Goal: Task Accomplishment & Management: Use online tool/utility

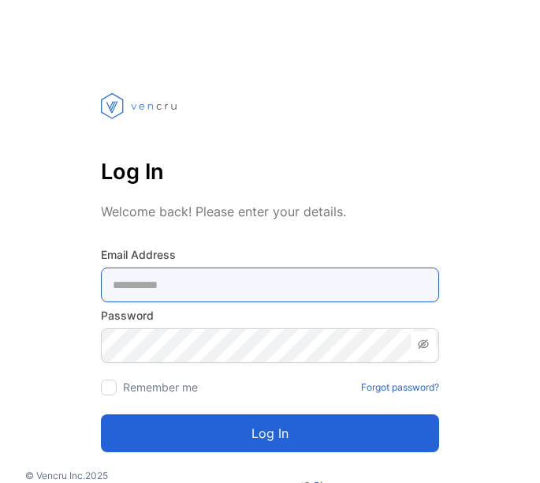
type Address-inputemail "**********"
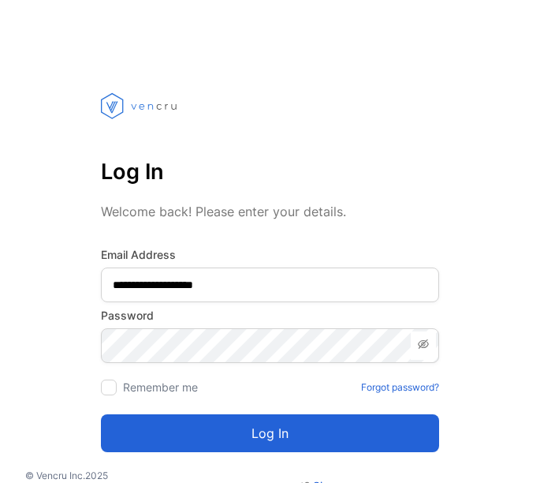
click at [208, 429] on button "Log in" at bounding box center [270, 433] width 338 height 38
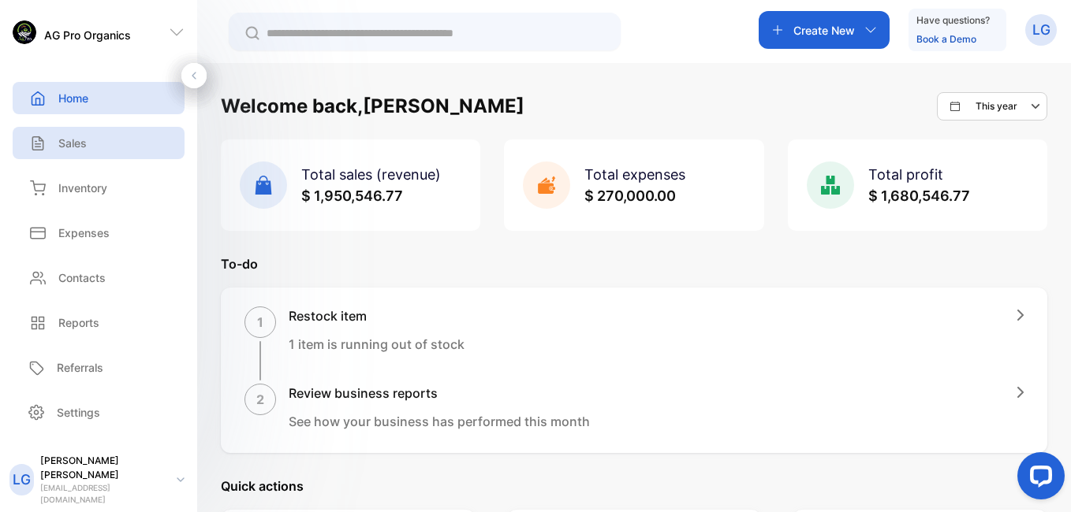
click at [92, 141] on div "Sales" at bounding box center [99, 143] width 172 height 32
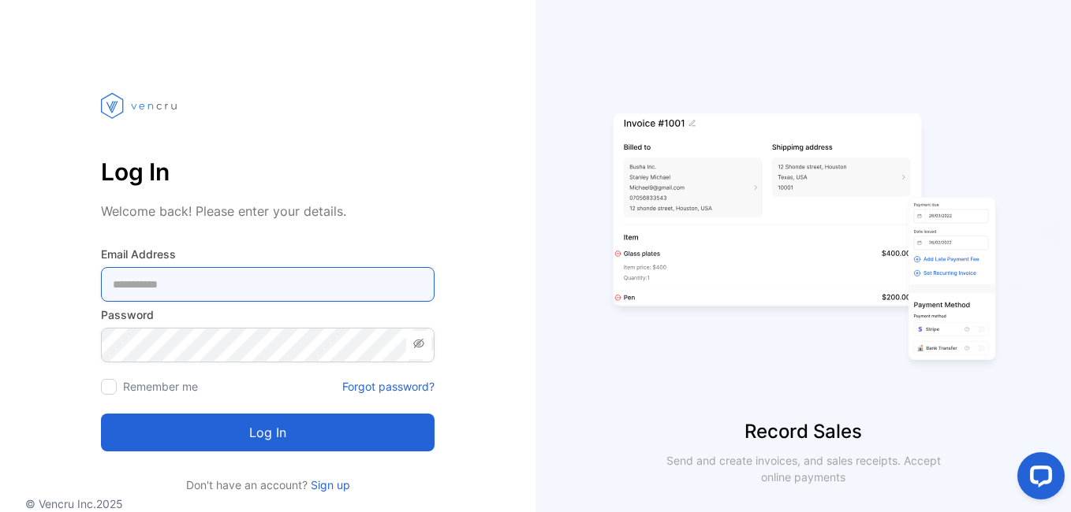
type Address-inputemail "**********"
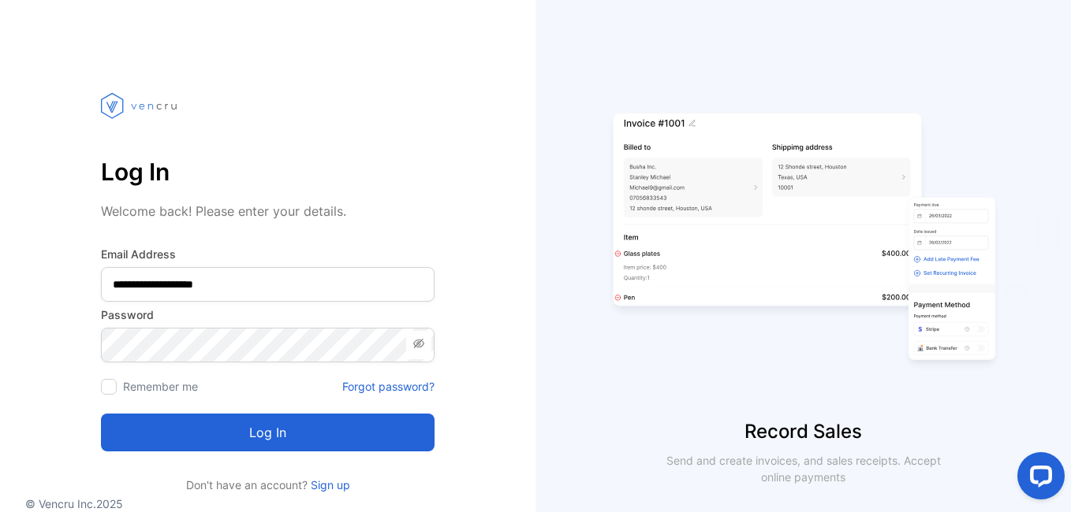
click at [304, 446] on button "Log in" at bounding box center [268, 433] width 334 height 38
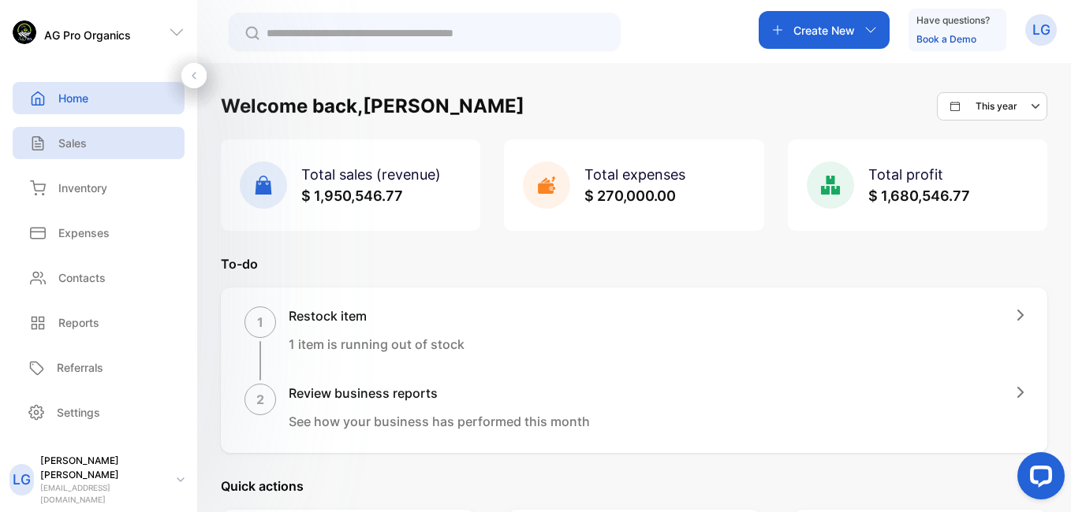
click at [95, 136] on div "Sales" at bounding box center [99, 143] width 172 height 32
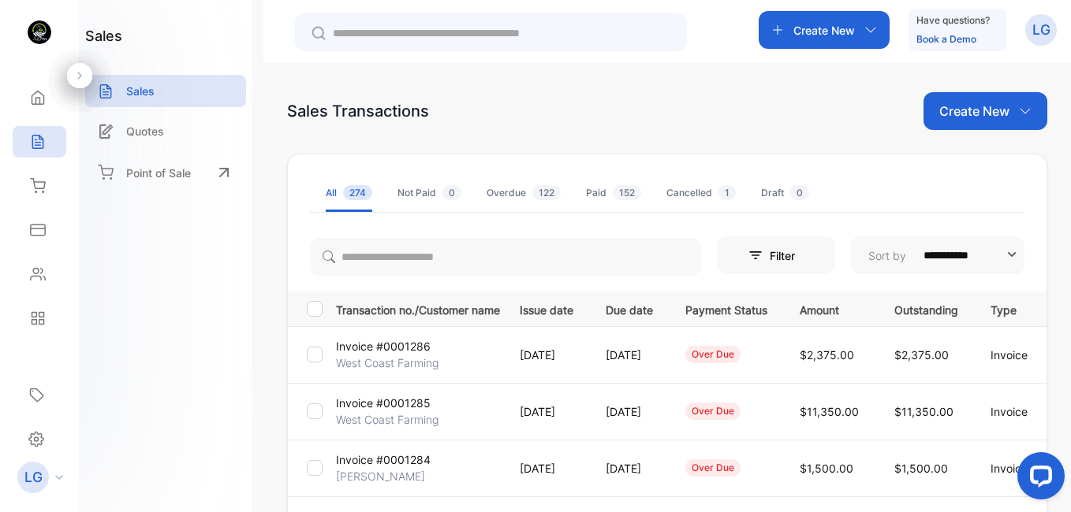
click at [414, 39] on input "text" at bounding box center [502, 33] width 338 height 17
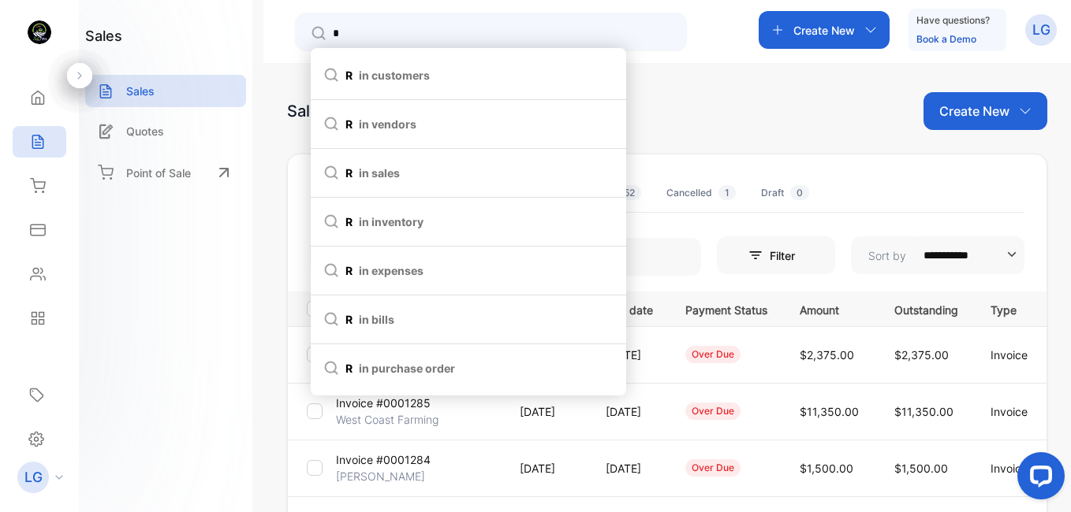
type input "*"
click at [700, 127] on div "Sales Transactions Create New" at bounding box center [667, 111] width 760 height 38
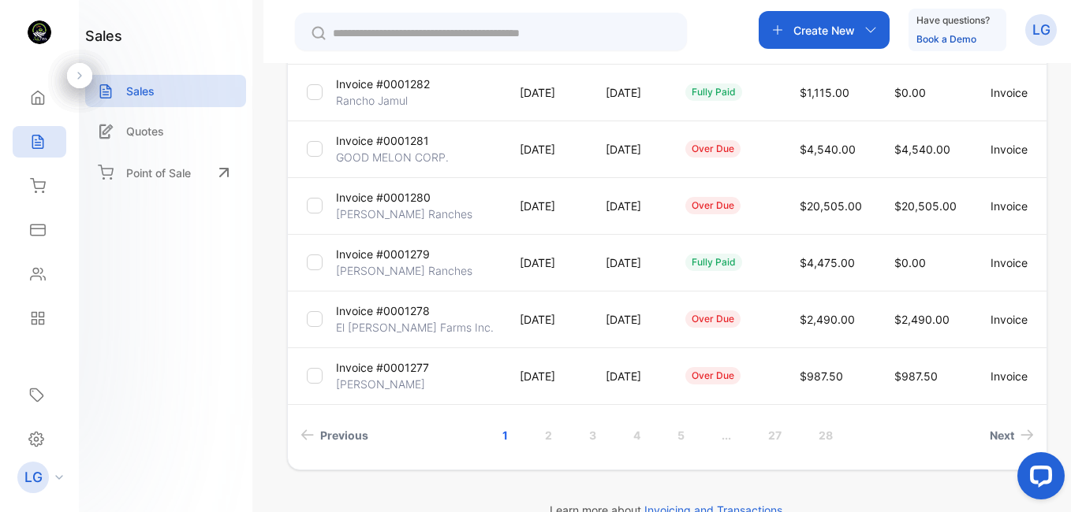
scroll to position [498, 0]
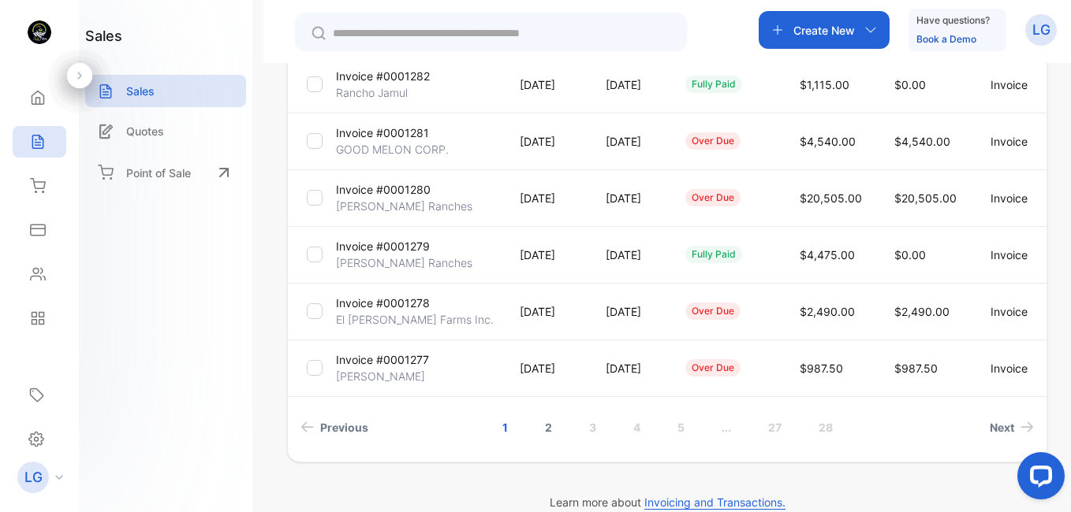
click at [542, 414] on link "2" at bounding box center [548, 427] width 45 height 29
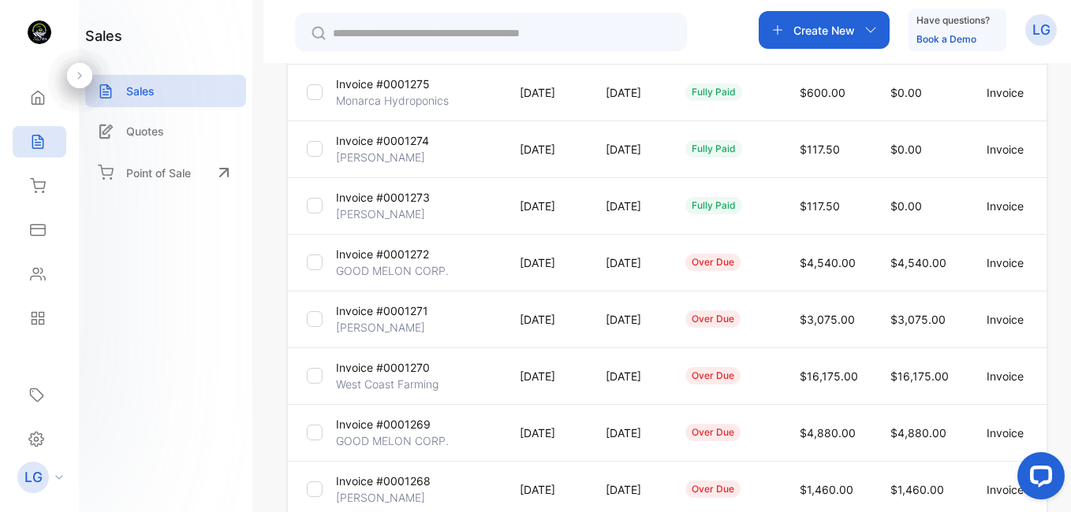
scroll to position [521, 0]
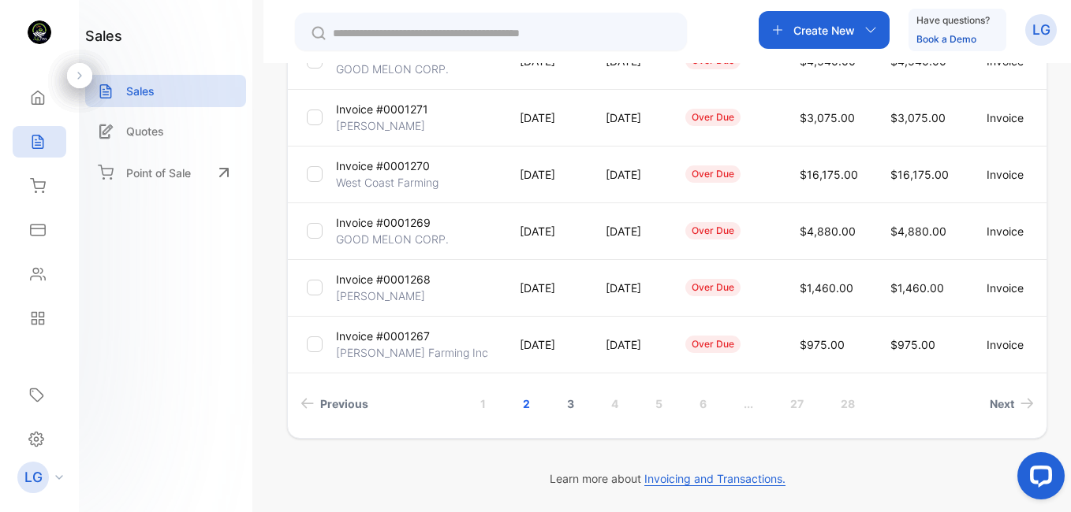
click at [559, 408] on link "3" at bounding box center [570, 403] width 45 height 29
click at [615, 409] on link "4" at bounding box center [614, 403] width 45 height 29
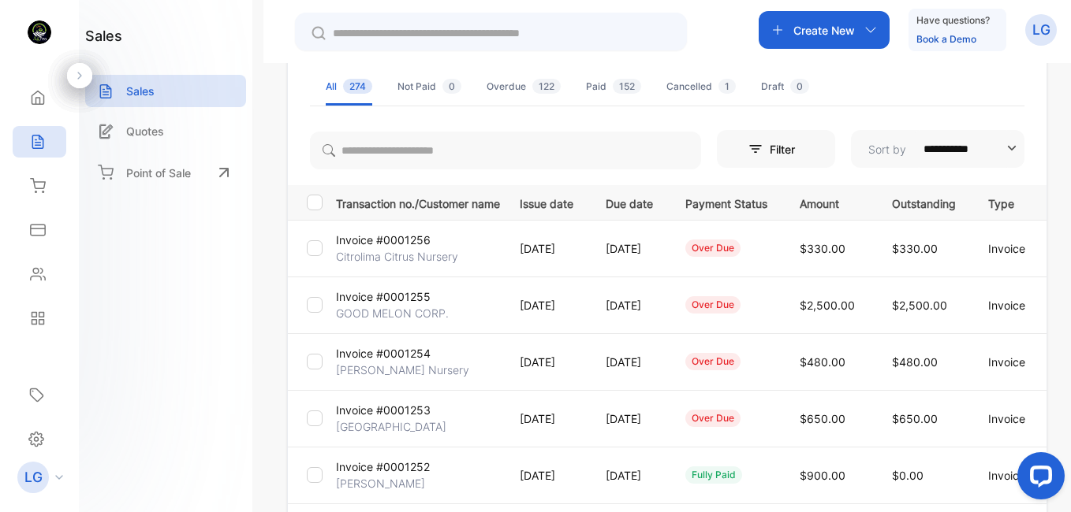
scroll to position [134, 0]
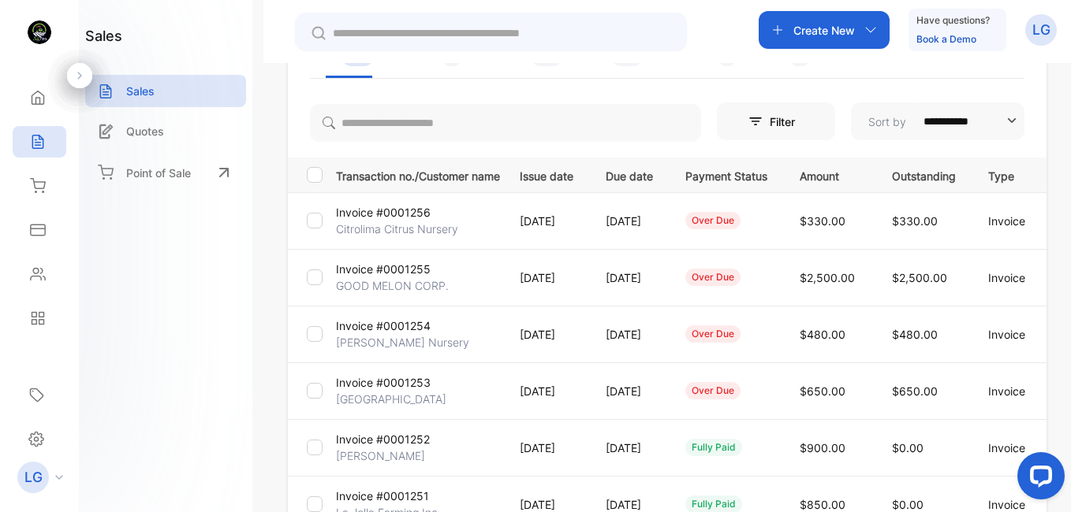
click at [371, 389] on p "Invoice #0001253" at bounding box center [383, 383] width 95 height 17
